Goal: Task Accomplishment & Management: Manage account settings

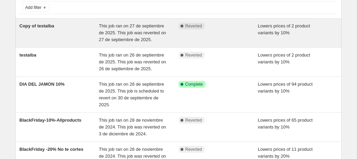
scroll to position [47, 0]
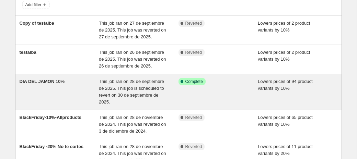
click at [66, 103] on div "DIA DEL JAMON 10%" at bounding box center [60, 91] width 80 height 27
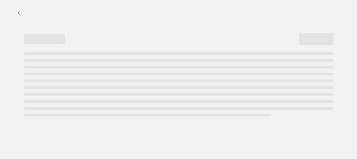
select select "percentage"
select select "collection"
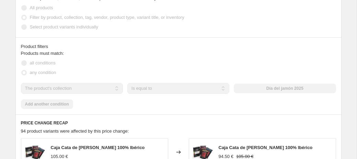
scroll to position [421, 0]
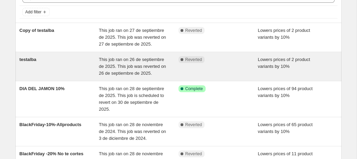
scroll to position [41, 0]
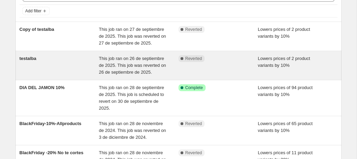
click at [90, 101] on div "DIA DEL JAMON 10%" at bounding box center [60, 97] width 80 height 27
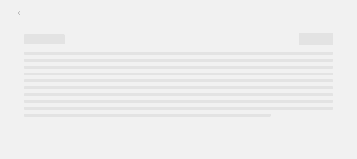
select select "percentage"
select select "collection"
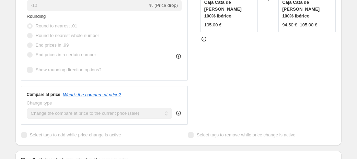
scroll to position [242, 0]
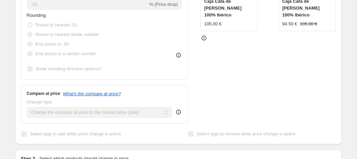
click at [179, 111] on icon at bounding box center [178, 112] width 7 height 7
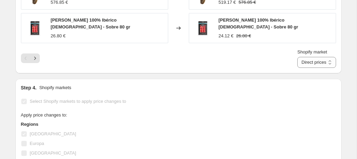
scroll to position [686, 0]
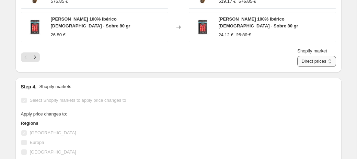
click at [317, 58] on select "Direct prices España" at bounding box center [316, 61] width 38 height 11
click at [303, 56] on select "Direct prices España" at bounding box center [316, 61] width 38 height 11
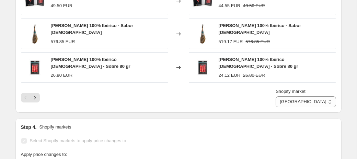
scroll to position [650, 0]
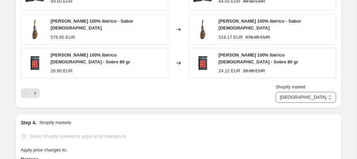
click at [327, 94] on select "Direct prices España" at bounding box center [305, 97] width 60 height 11
click at [294, 92] on select "Direct prices España" at bounding box center [305, 97] width 60 height 11
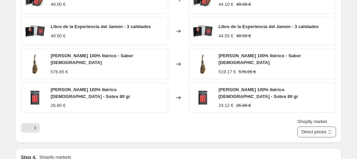
scroll to position [620, 0]
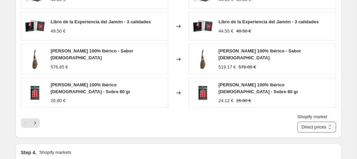
click at [312, 125] on select "Direct prices España" at bounding box center [316, 127] width 38 height 11
select select "55955259733"
click at [303, 122] on select "Direct prices España" at bounding box center [316, 127] width 38 height 11
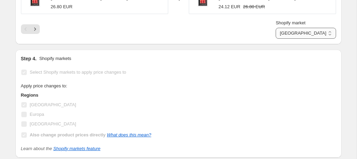
scroll to position [714, 0]
click at [299, 83] on div "Apply price changes to: Regions España Europa Reino Unido Also change product p…" at bounding box center [178, 110] width 315 height 57
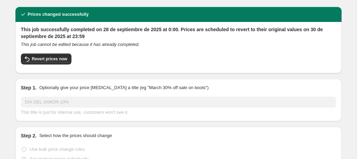
scroll to position [0, 0]
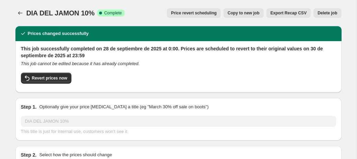
click at [248, 15] on span "Copy to new job" at bounding box center [243, 12] width 32 height 5
select select "percentage"
select select "collection"
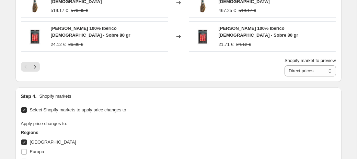
scroll to position [592, 0]
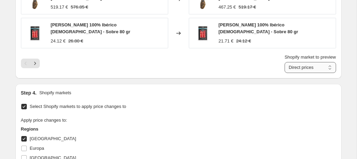
click at [287, 69] on select "Direct prices España" at bounding box center [309, 67] width 51 height 11
select select "55955259733"
click at [284, 62] on select "Direct prices España" at bounding box center [309, 67] width 51 height 11
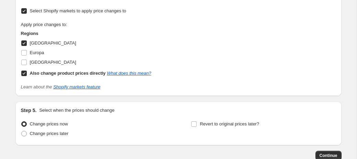
scroll to position [688, 0]
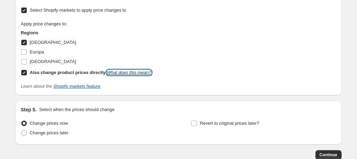
click at [131, 71] on link "What does this mean?" at bounding box center [129, 72] width 44 height 5
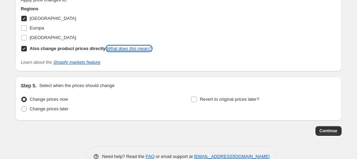
scroll to position [728, 0]
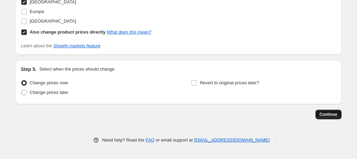
click at [327, 112] on span "Continue" at bounding box center [328, 114] width 18 height 5
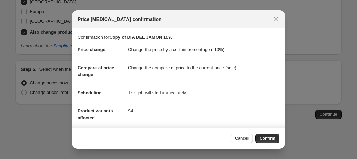
scroll to position [91, 0]
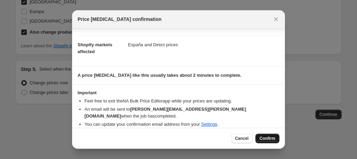
click at [264, 137] on span "Confirm" at bounding box center [267, 138] width 16 height 5
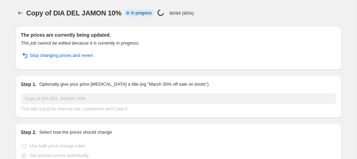
select select "percentage"
select select "collection"
select select "55955259733"
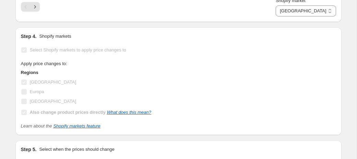
scroll to position [714, 0]
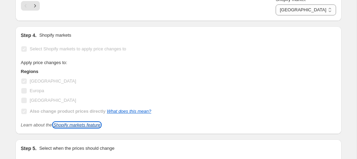
click at [66, 122] on link "Shopify markets feature" at bounding box center [76, 124] width 47 height 5
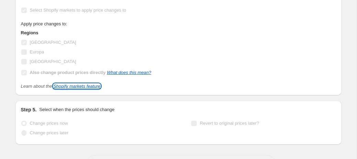
scroll to position [779, 0]
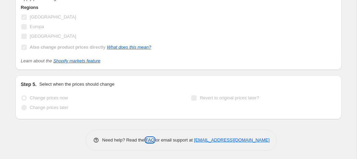
click at [145, 137] on link "FAQ" at bounding box center [149, 139] width 9 height 5
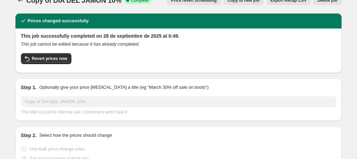
scroll to position [0, 0]
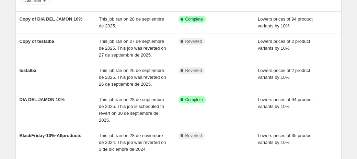
scroll to position [53, 0]
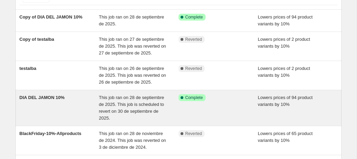
click at [231, 101] on div "Success Complete Complete" at bounding box center [212, 97] width 69 height 7
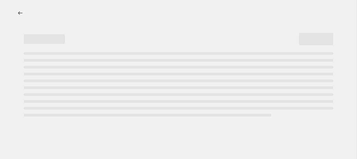
select select "percentage"
select select "collection"
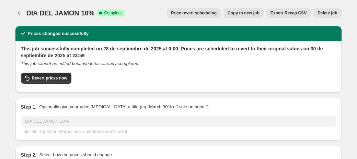
click at [329, 11] on span "Delete job" at bounding box center [327, 12] width 20 height 5
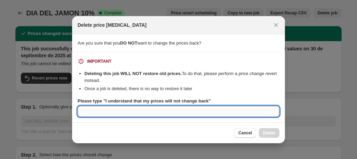
click at [260, 115] on input "Please type "I understand that my prices will not change back"" at bounding box center [178, 111] width 202 height 11
click at [276, 26] on icon "Close" at bounding box center [275, 25] width 7 height 7
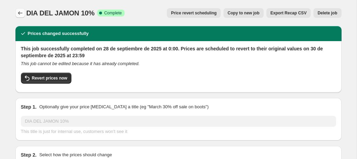
click at [21, 13] on icon "Price change jobs" at bounding box center [20, 13] width 7 height 7
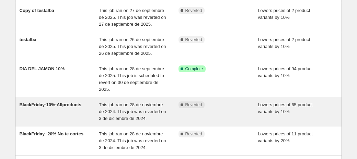
scroll to position [92, 0]
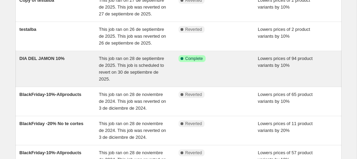
click at [127, 82] on span "This job ran on 28 de septiembre de 2025. This job is scheduled to revert on 30…" at bounding box center [131, 69] width 65 height 26
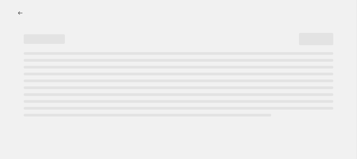
select select "percentage"
select select "collection"
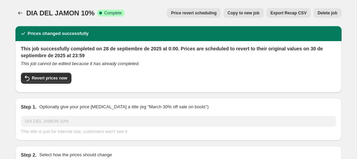
click at [330, 11] on span "Delete job" at bounding box center [327, 12] width 20 height 5
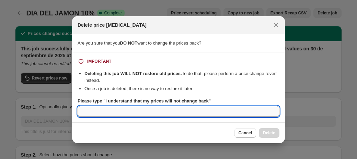
click at [248, 112] on input "Please type "I understand that my prices will not change back"" at bounding box center [178, 111] width 202 height 11
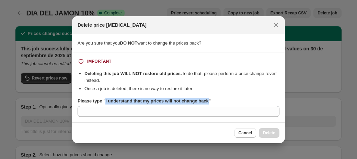
drag, startPoint x: 105, startPoint y: 101, endPoint x: 210, endPoint y: 103, distance: 104.6
click at [210, 103] on b "Please type "I understand that my prices will not change back"" at bounding box center [143, 100] width 133 height 5
copy b "I understand that my prices will not change back"
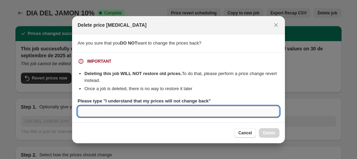
click at [155, 112] on input "Please type "I understand that my prices will not change back"" at bounding box center [178, 111] width 202 height 11
paste input "I understand that my prices will not change back"
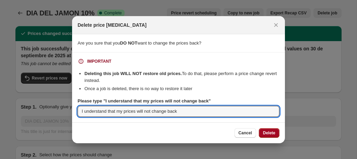
type input "I understand that my prices will not change back"
click at [277, 133] on button "Delete" at bounding box center [268, 133] width 21 height 10
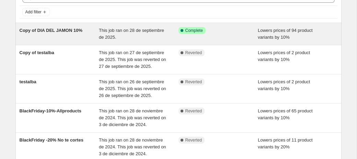
scroll to position [40, 0]
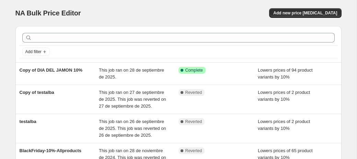
scroll to position [23, 0]
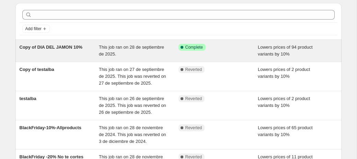
click at [92, 51] on div "Copy of DIA DEL JAMON 10%" at bounding box center [60, 51] width 80 height 14
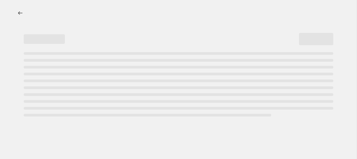
select select "percentage"
select select "collection"
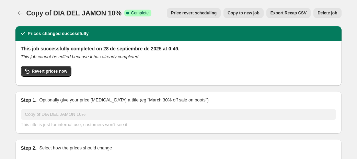
click at [324, 10] on button "Delete job" at bounding box center [327, 13] width 28 height 10
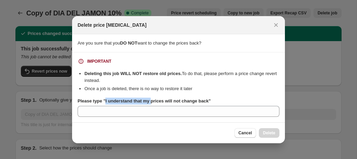
drag, startPoint x: 106, startPoint y: 101, endPoint x: 153, endPoint y: 97, distance: 47.8
click at [153, 98] on label "Please type "I understand that my prices will not change back"" at bounding box center [143, 101] width 133 height 7
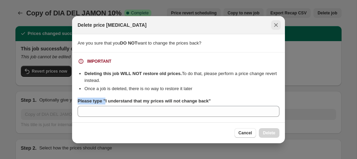
click at [276, 27] on icon "Close" at bounding box center [275, 25] width 7 height 7
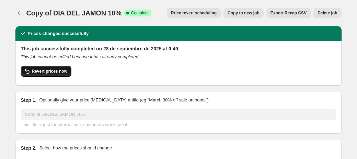
click at [52, 73] on span "Revert prices now" at bounding box center [49, 71] width 35 height 5
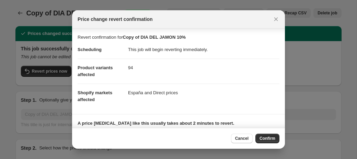
scroll to position [61, 0]
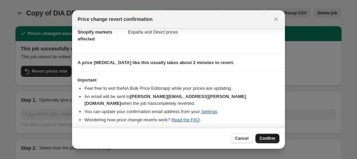
click at [275, 139] on span "Confirm" at bounding box center [267, 138] width 16 height 5
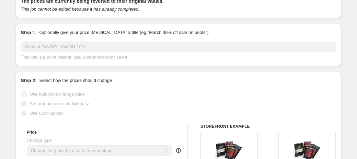
scroll to position [0, 0]
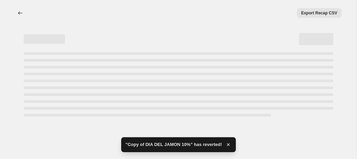
select select "percentage"
select select "collection"
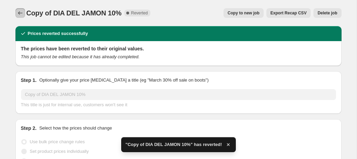
click at [22, 13] on icon "Price change jobs" at bounding box center [20, 13] width 7 height 7
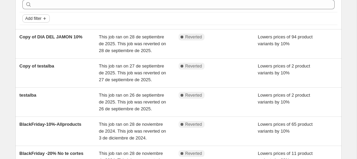
scroll to position [36, 0]
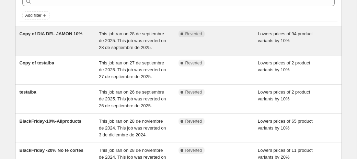
click at [80, 41] on div "Copy of DIA DEL JAMON 10%" at bounding box center [60, 41] width 80 height 21
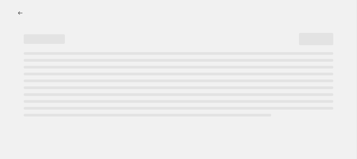
select select "percentage"
select select "collection"
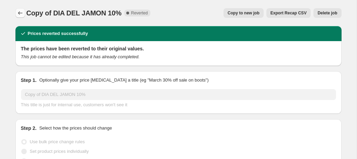
click at [20, 14] on icon "Price change jobs" at bounding box center [20, 13] width 7 height 7
